Goal: Transaction & Acquisition: Book appointment/travel/reservation

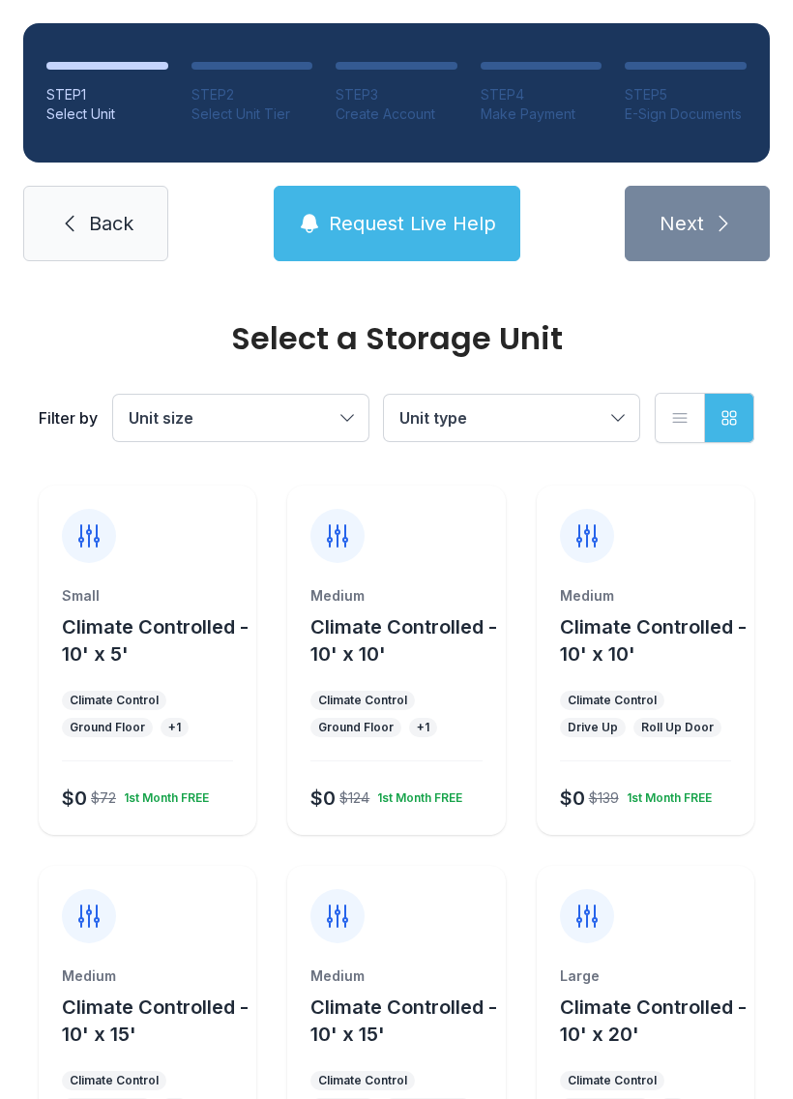
click at [405, 667] on button "Climate Controlled - 10' x 10'" at bounding box center [404, 640] width 187 height 54
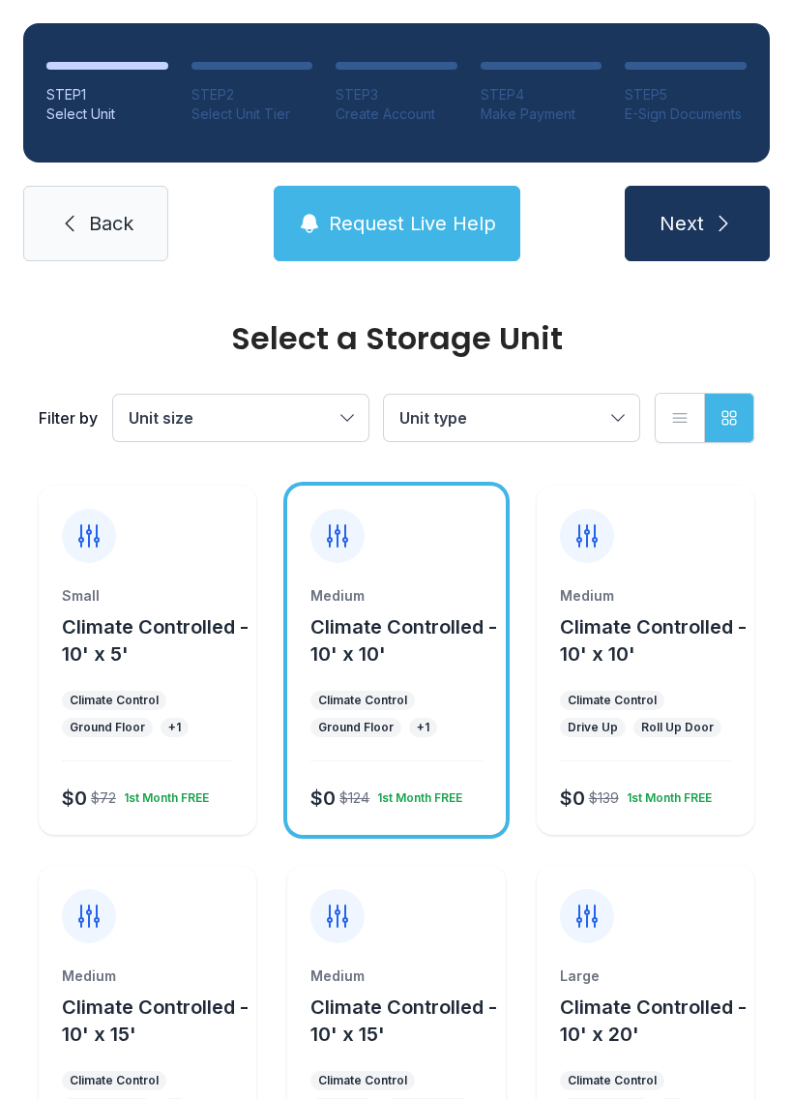
click at [720, 216] on icon "submit" at bounding box center [723, 223] width 23 height 23
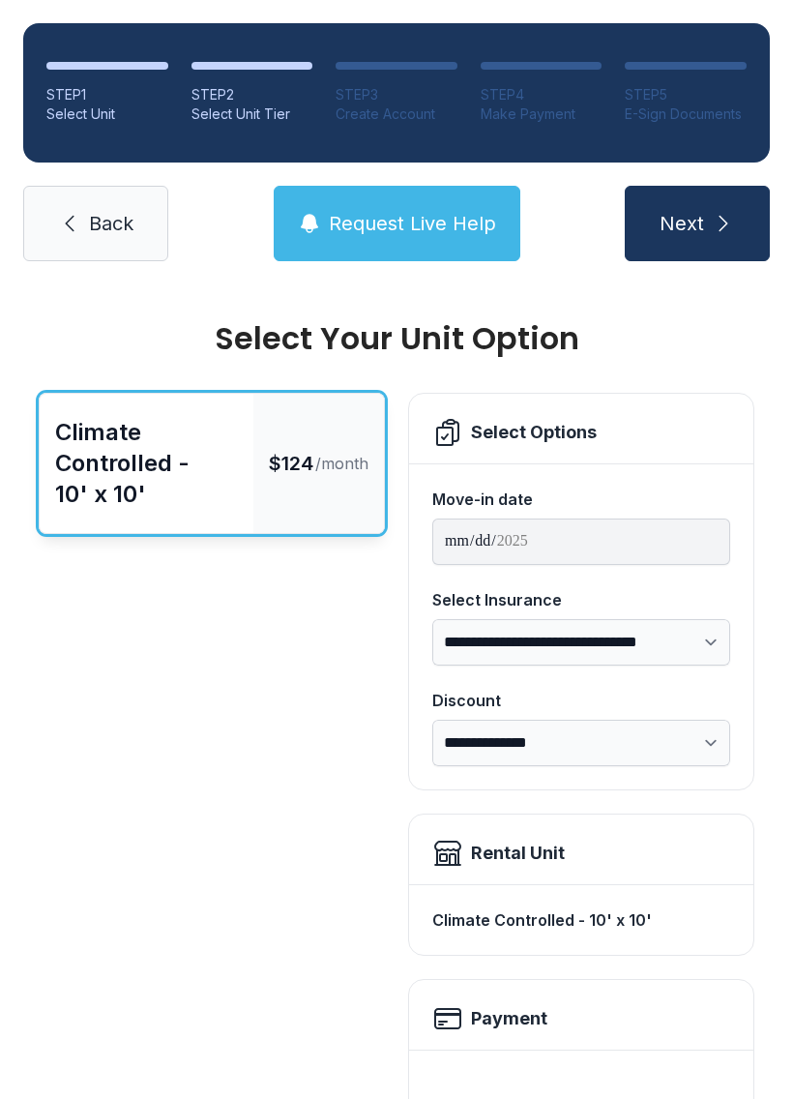
click at [718, 194] on button "Next" at bounding box center [697, 223] width 145 height 75
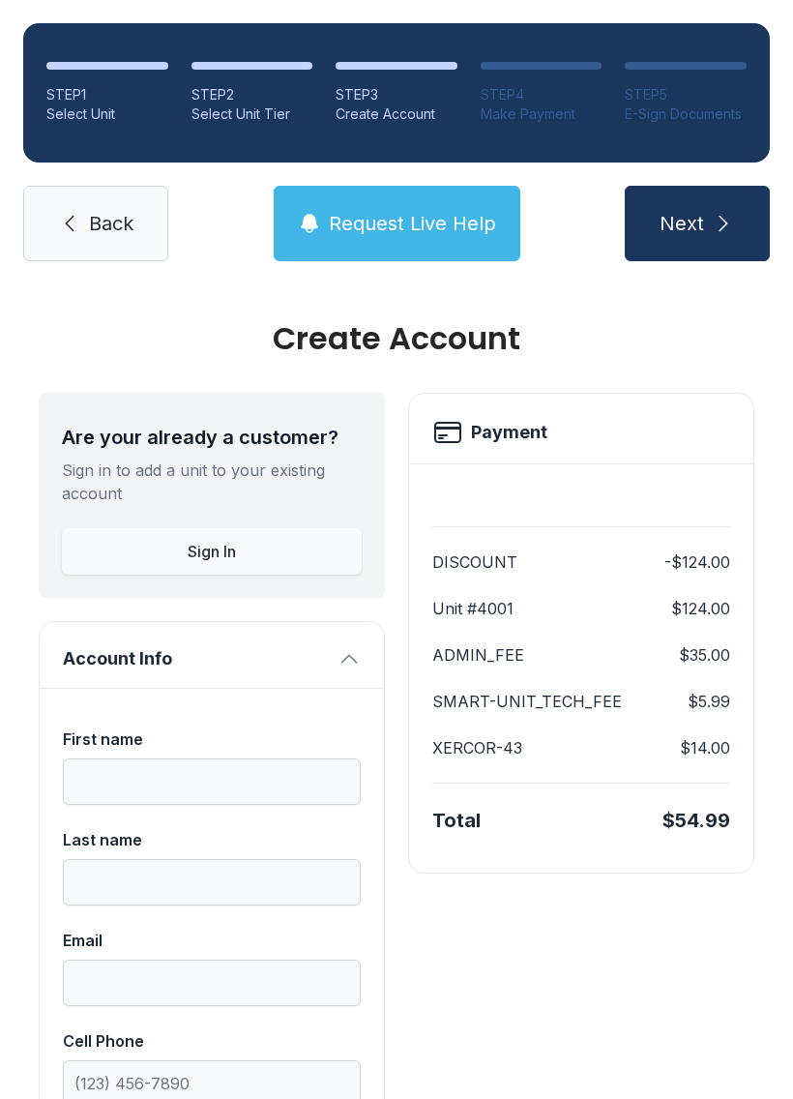
click at [124, 190] on link "Back" at bounding box center [95, 223] width 145 height 75
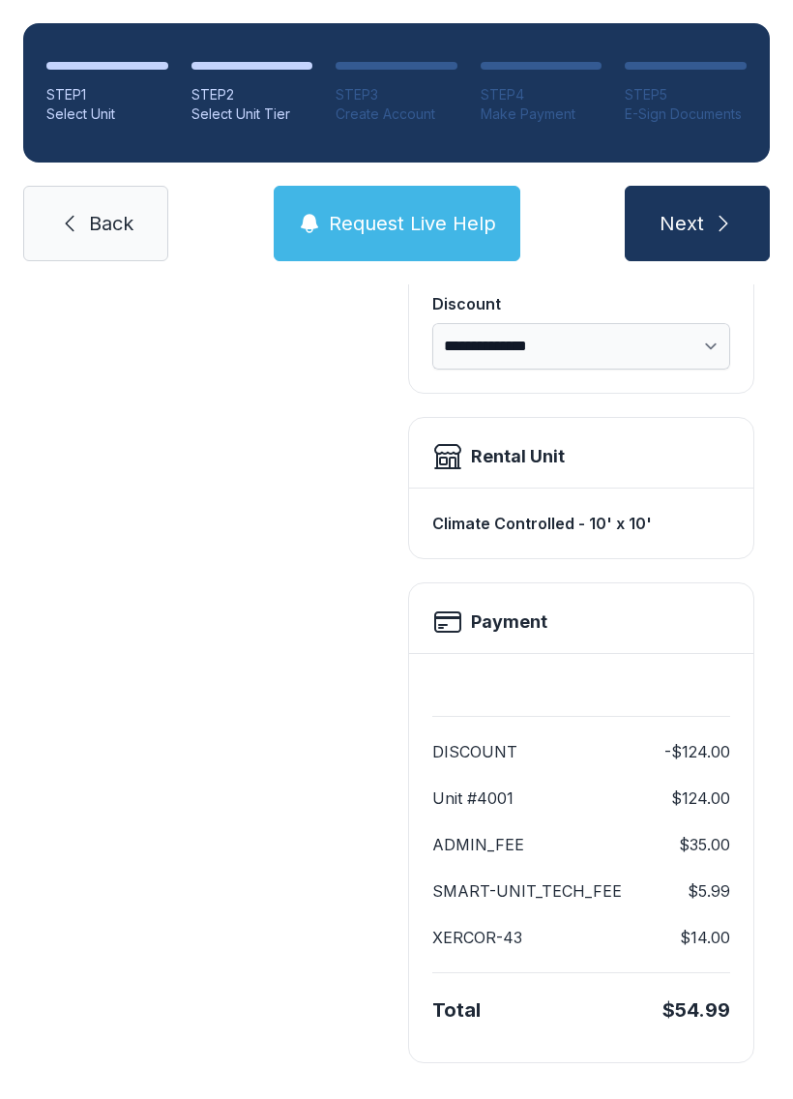
scroll to position [396, 0]
click at [703, 232] on span "Next" at bounding box center [682, 223] width 45 height 27
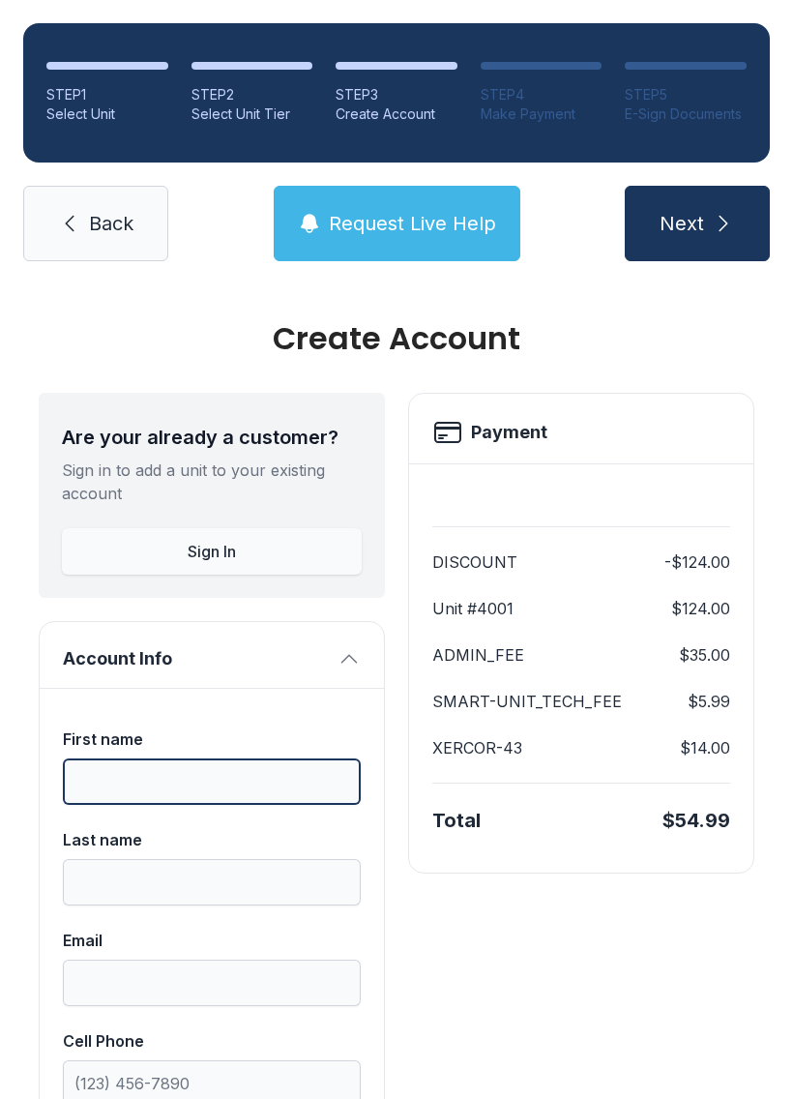
click at [259, 773] on input "First name" at bounding box center [212, 782] width 298 height 46
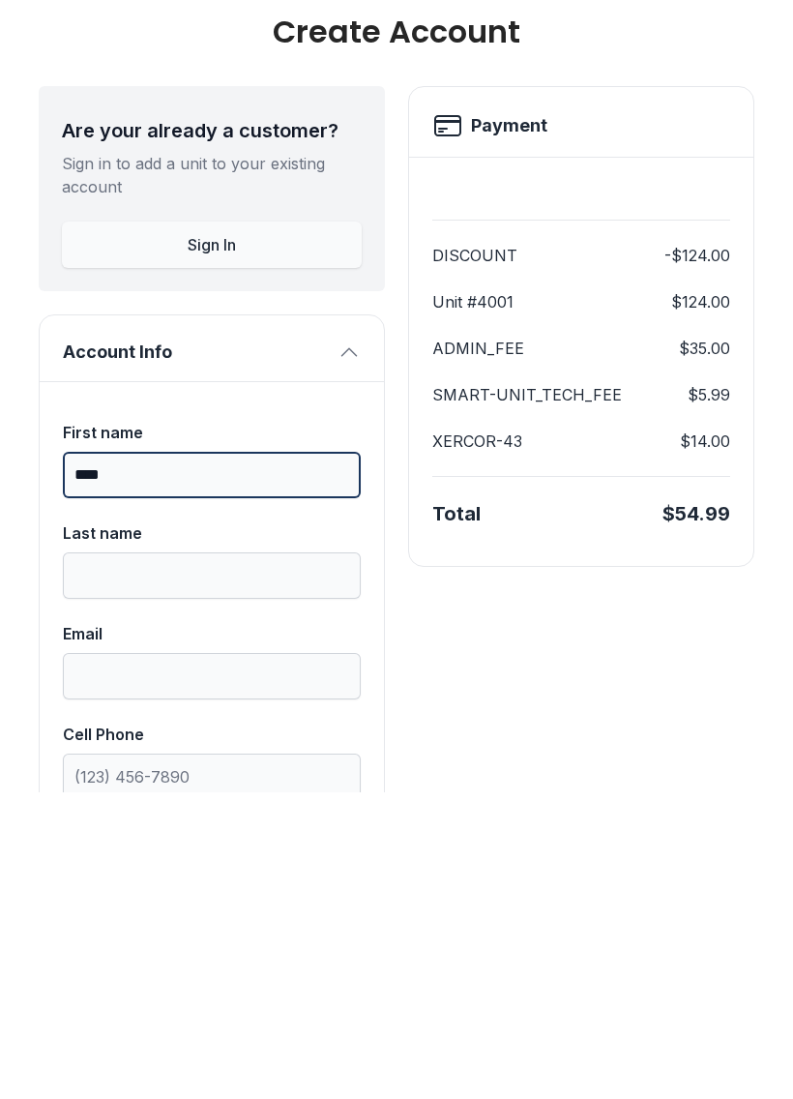
type input "****"
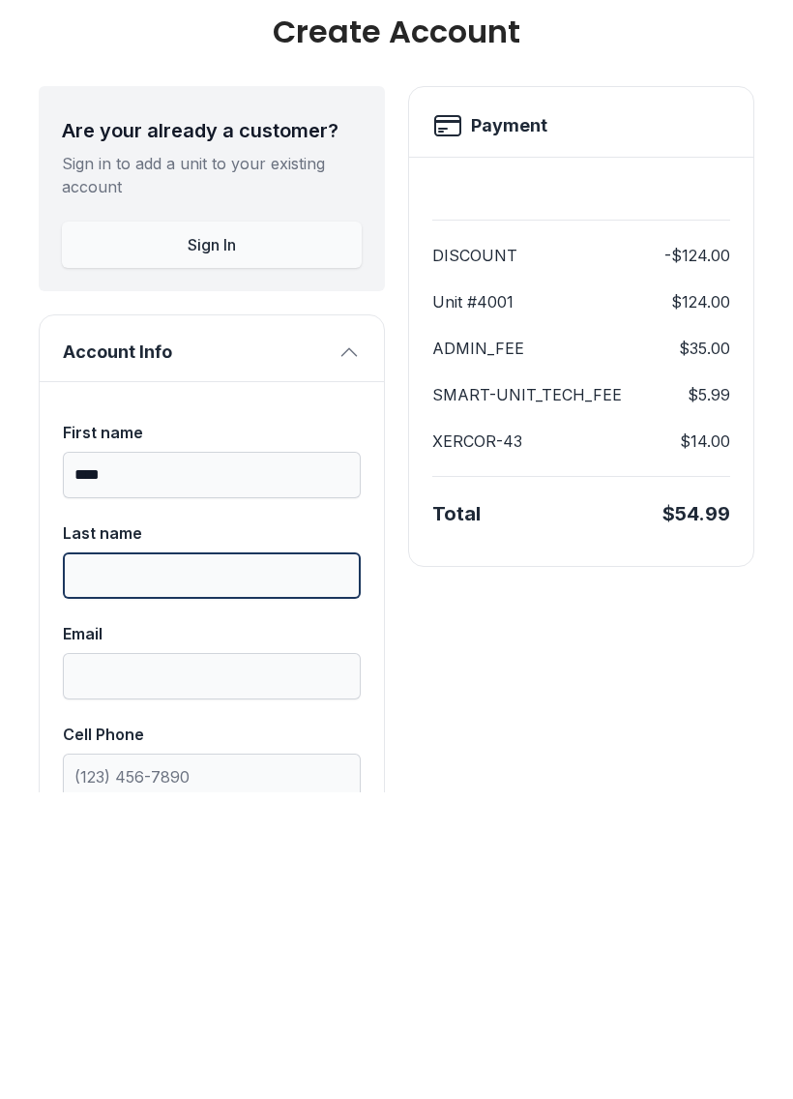
click at [201, 859] on input "Last name" at bounding box center [212, 882] width 298 height 46
type input "*****"
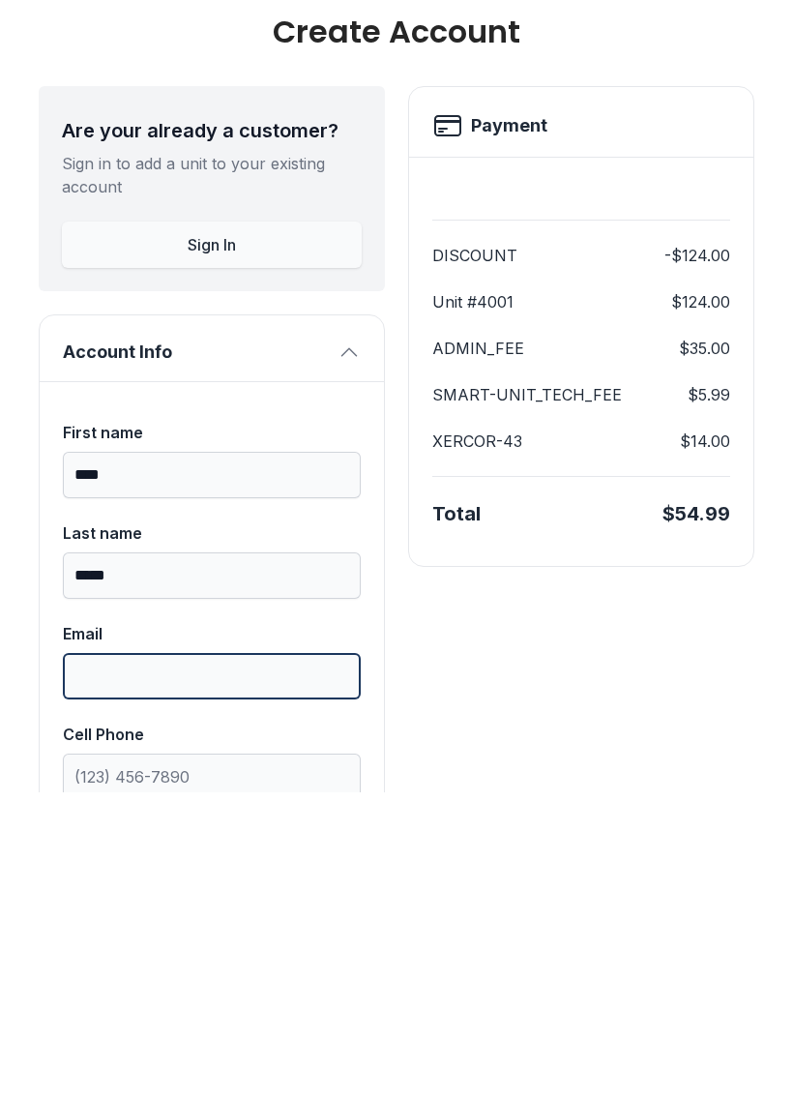
click at [239, 960] on input "Email" at bounding box center [212, 983] width 298 height 46
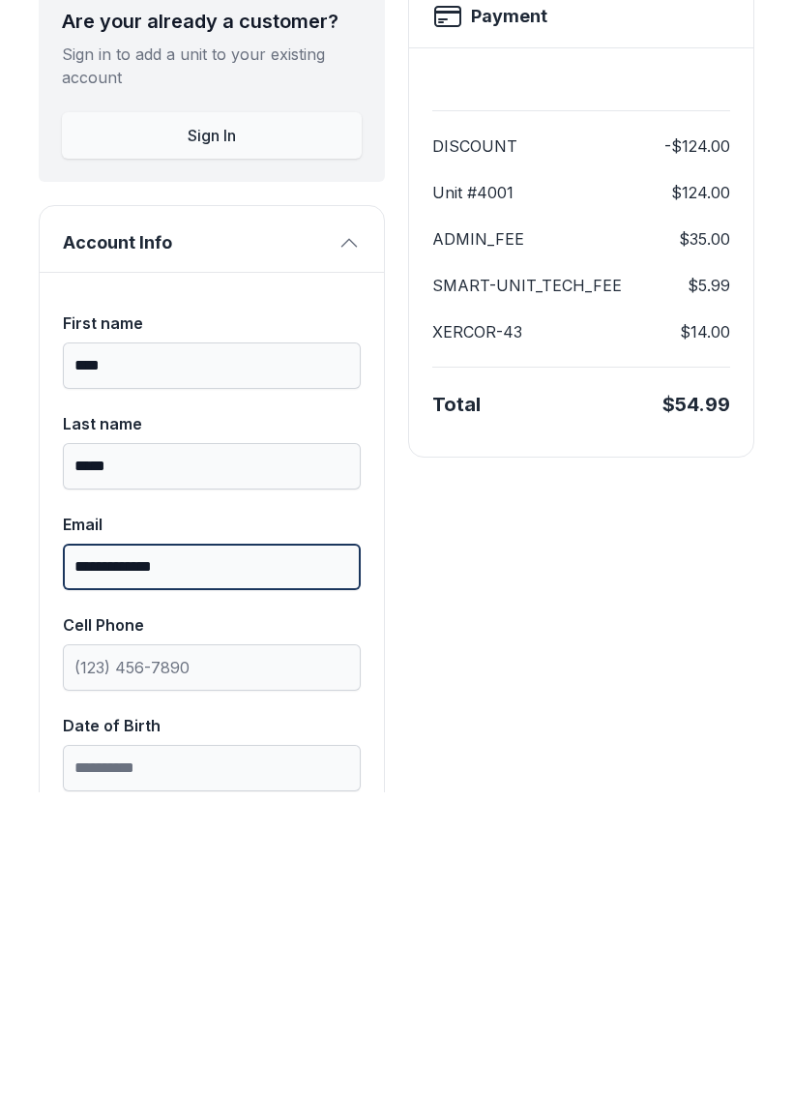
scroll to position [119, 0]
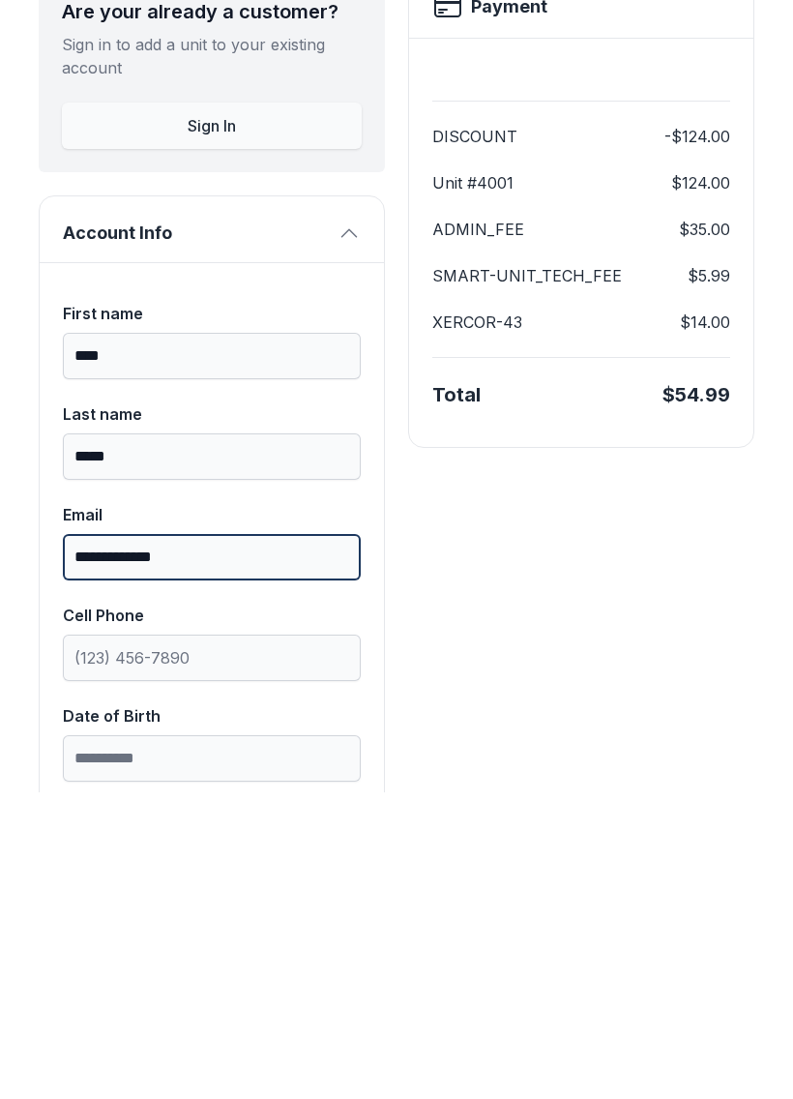
type input "**********"
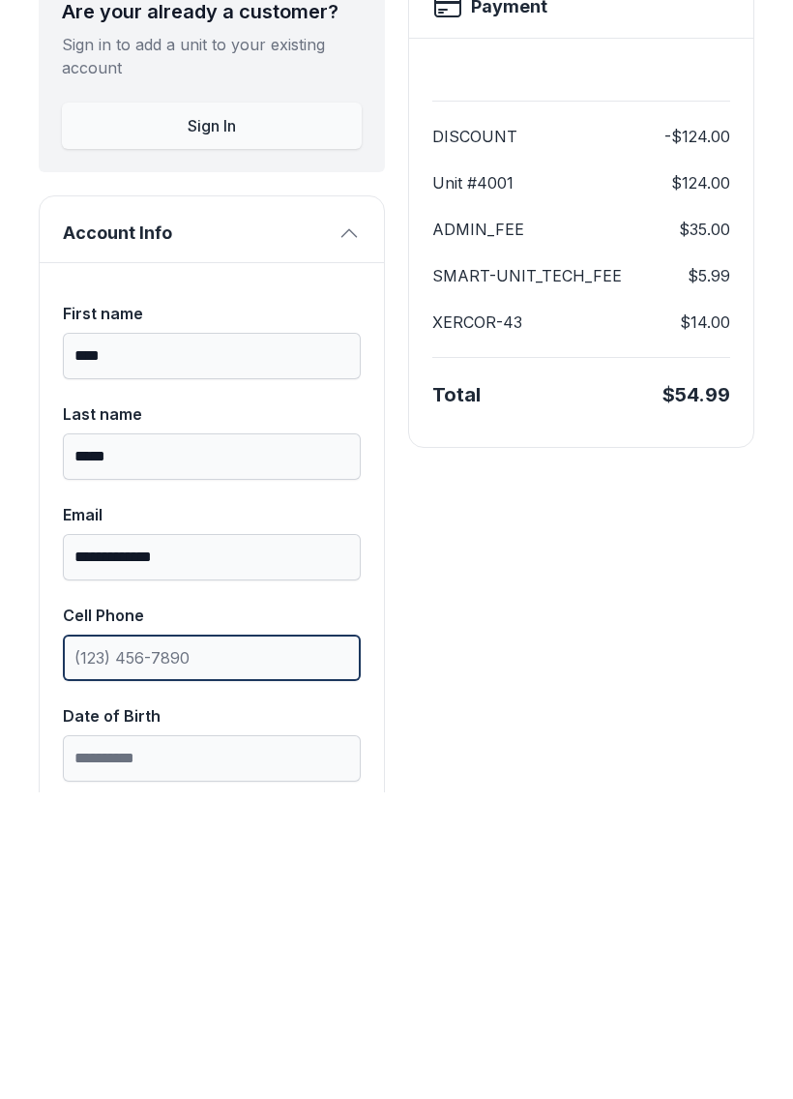
click at [229, 942] on input "Cell Phone" at bounding box center [212, 965] width 298 height 46
type input "[PHONE_NUMBER]"
click at [697, 186] on button "Next" at bounding box center [697, 223] width 145 height 75
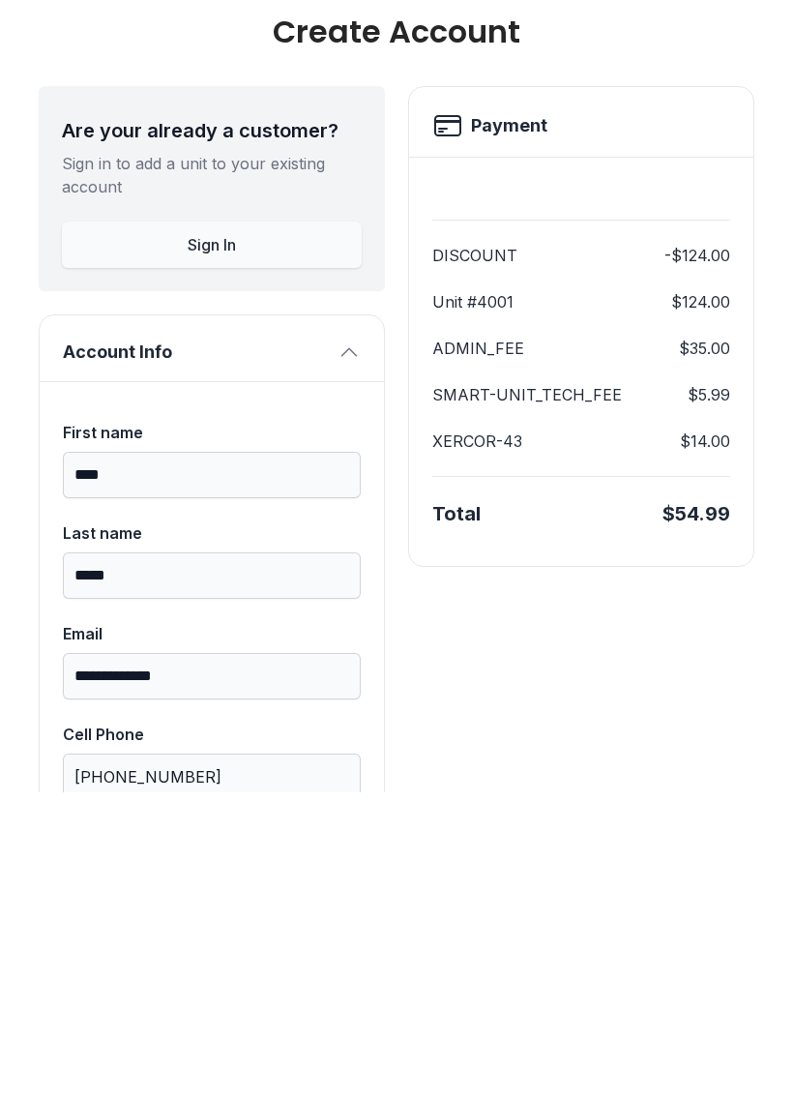
scroll to position [0, 0]
